Goal: Task Accomplishment & Management: Use online tool/utility

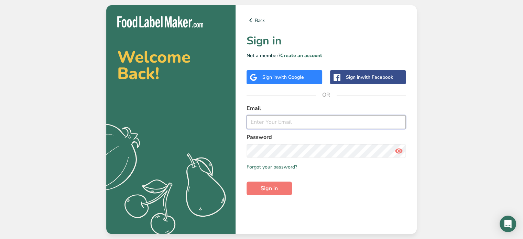
type input "nisha@ableitnerfoods.com.my"
drag, startPoint x: 278, startPoint y: 180, endPoint x: 278, endPoint y: 184, distance: 4.5
click at [278, 181] on form "Email nisha@ableitnerfoods.com.my Password Remember me Forgot your password? Si…" at bounding box center [326, 149] width 159 height 91
click at [278, 184] on button "Sign in" at bounding box center [269, 189] width 45 height 14
click at [258, 185] on button "Sign in" at bounding box center [269, 189] width 45 height 14
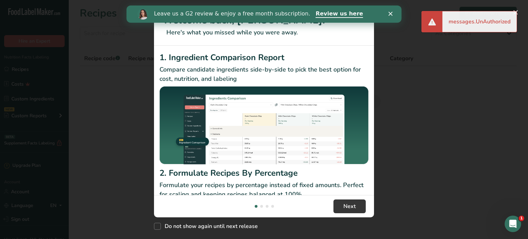
click at [515, 13] on div "messages.UnAuthorized" at bounding box center [480, 21] width 74 height 21
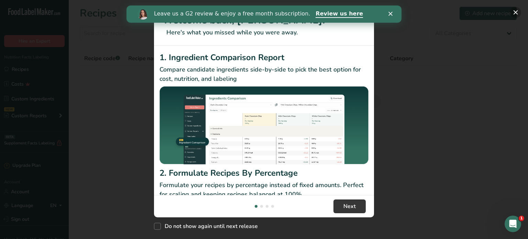
click at [517, 12] on button "New Features" at bounding box center [515, 12] width 11 height 11
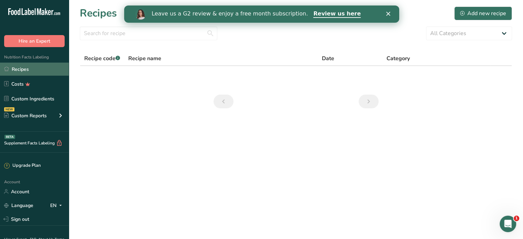
click at [41, 71] on link "Recipes" at bounding box center [34, 69] width 69 height 13
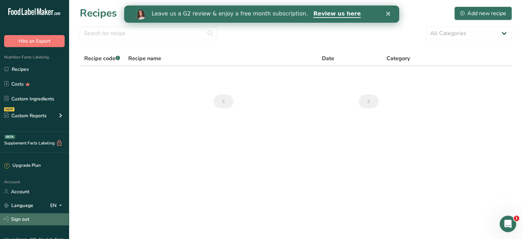
click at [7, 219] on icon at bounding box center [5, 219] width 5 height 5
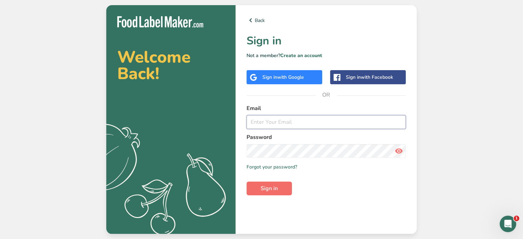
type input "[EMAIL_ADDRESS][DOMAIN_NAME]"
click at [282, 191] on button "Sign in" at bounding box center [269, 189] width 45 height 14
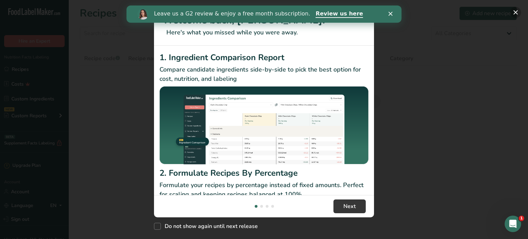
click at [517, 12] on button "New Features" at bounding box center [515, 12] width 11 height 11
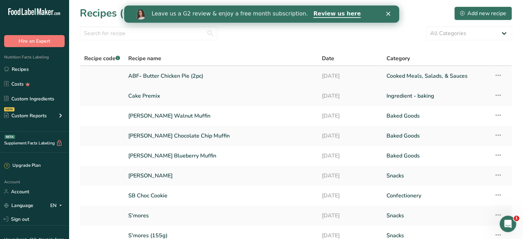
click at [197, 77] on link "ABF- Butter Chicken Pie (2pc)" at bounding box center [220, 76] width 185 height 14
